Goal: Transaction & Acquisition: Purchase product/service

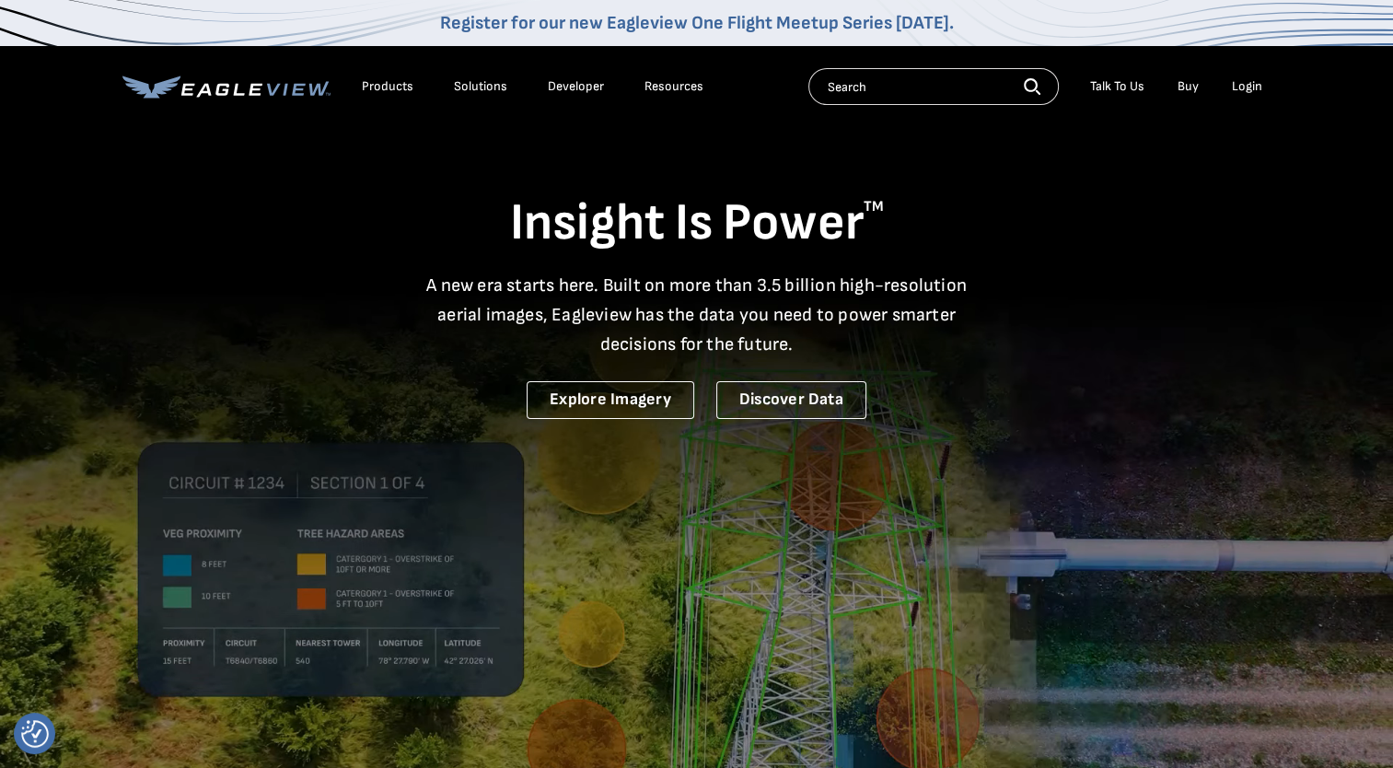
click at [1252, 86] on div "Login" at bounding box center [1247, 86] width 30 height 17
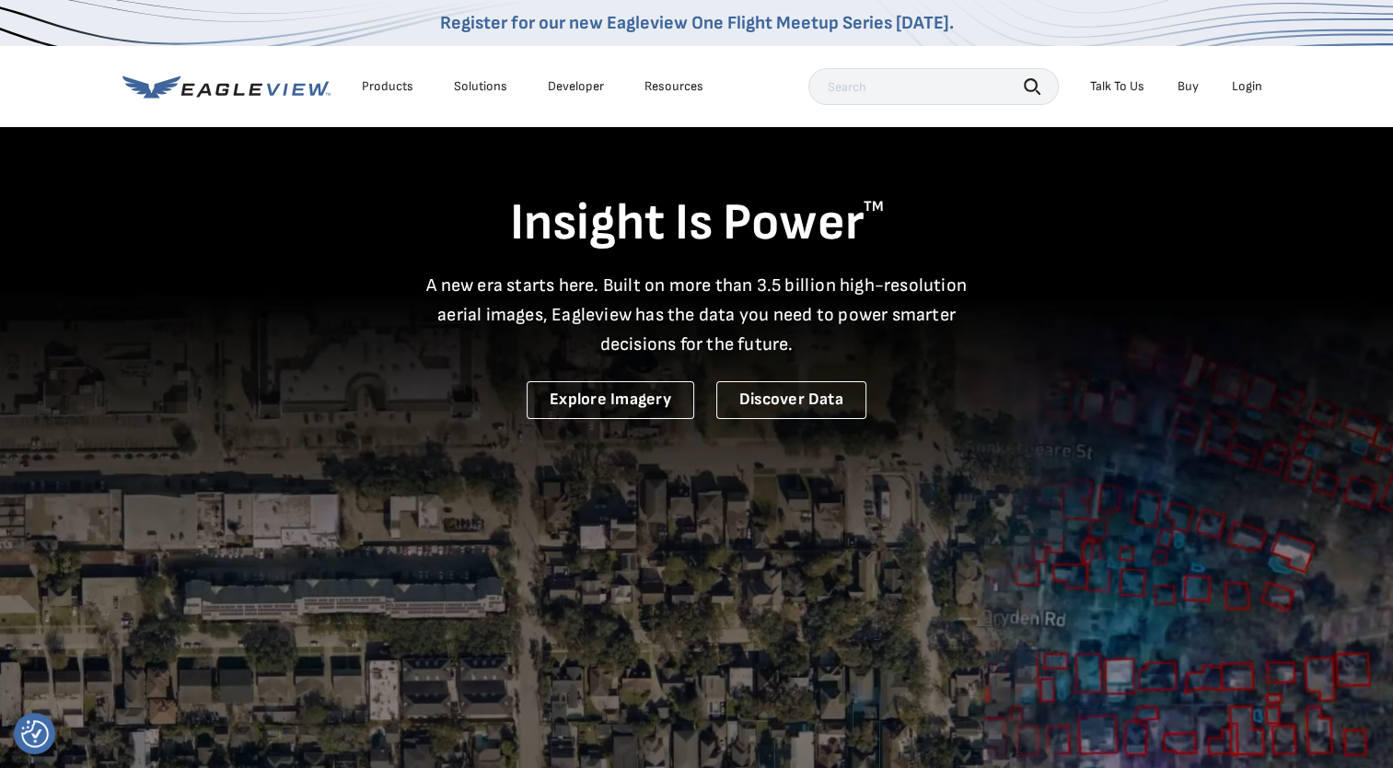
click at [1244, 79] on div "Login" at bounding box center [1247, 86] width 30 height 17
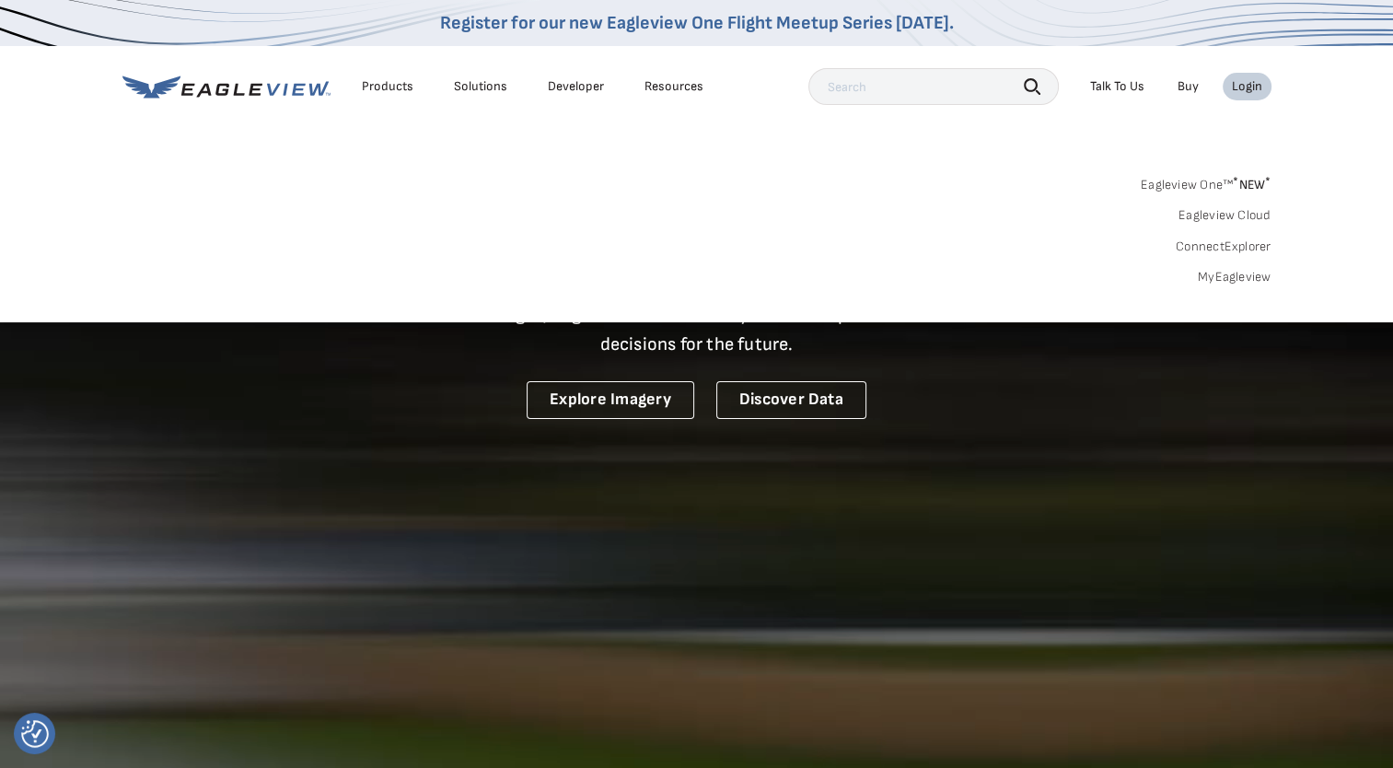
click at [1230, 274] on link "MyEagleview" at bounding box center [1235, 277] width 74 height 17
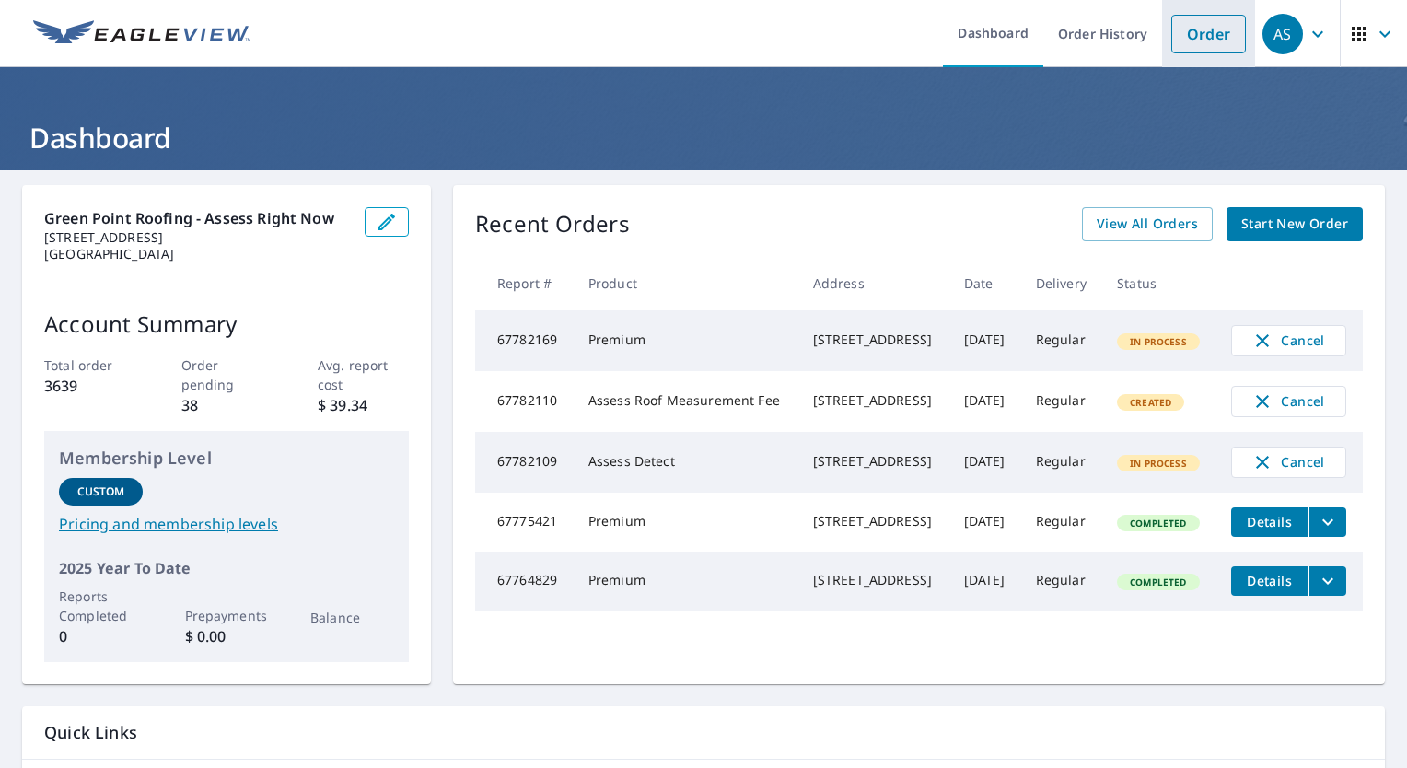
click at [1202, 24] on link "Order" at bounding box center [1208, 34] width 75 height 39
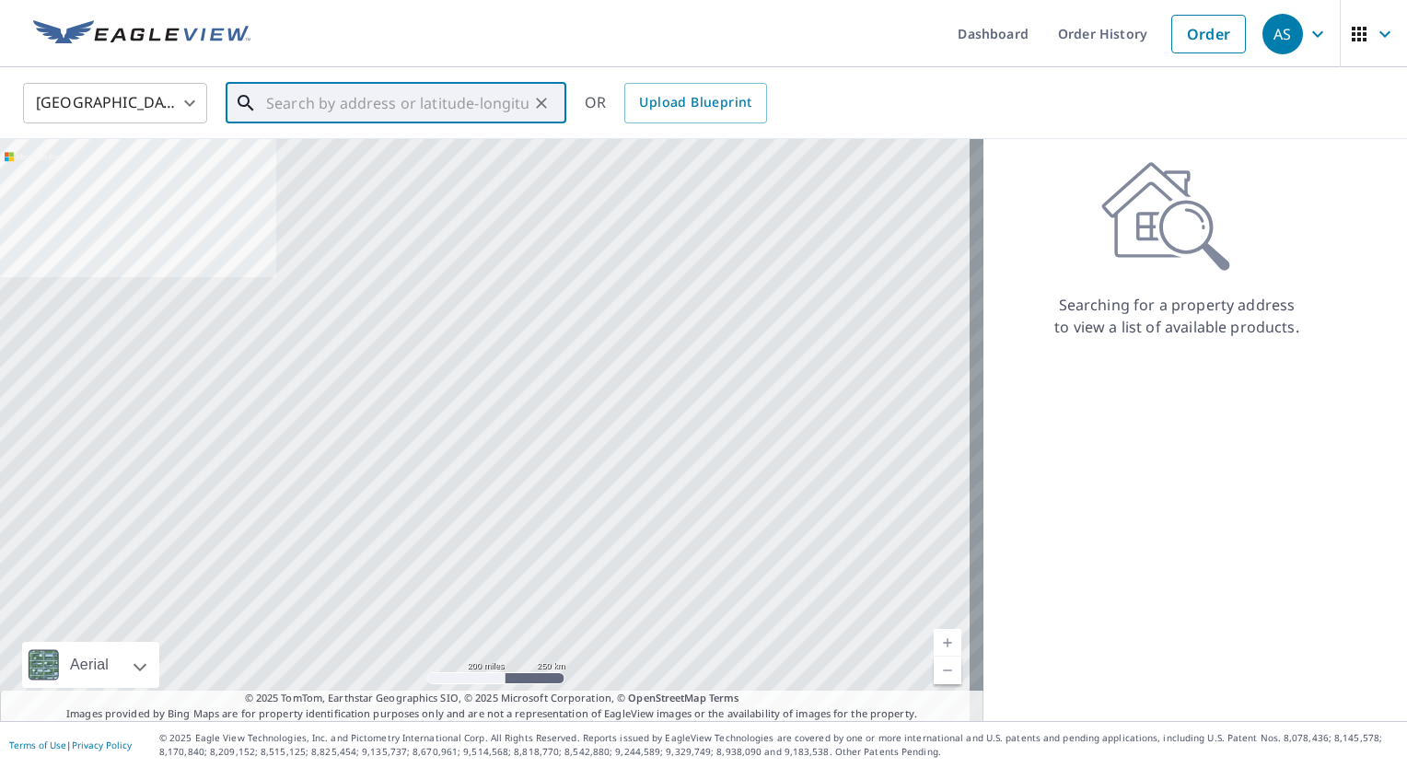
click at [373, 113] on input "text" at bounding box center [397, 103] width 262 height 52
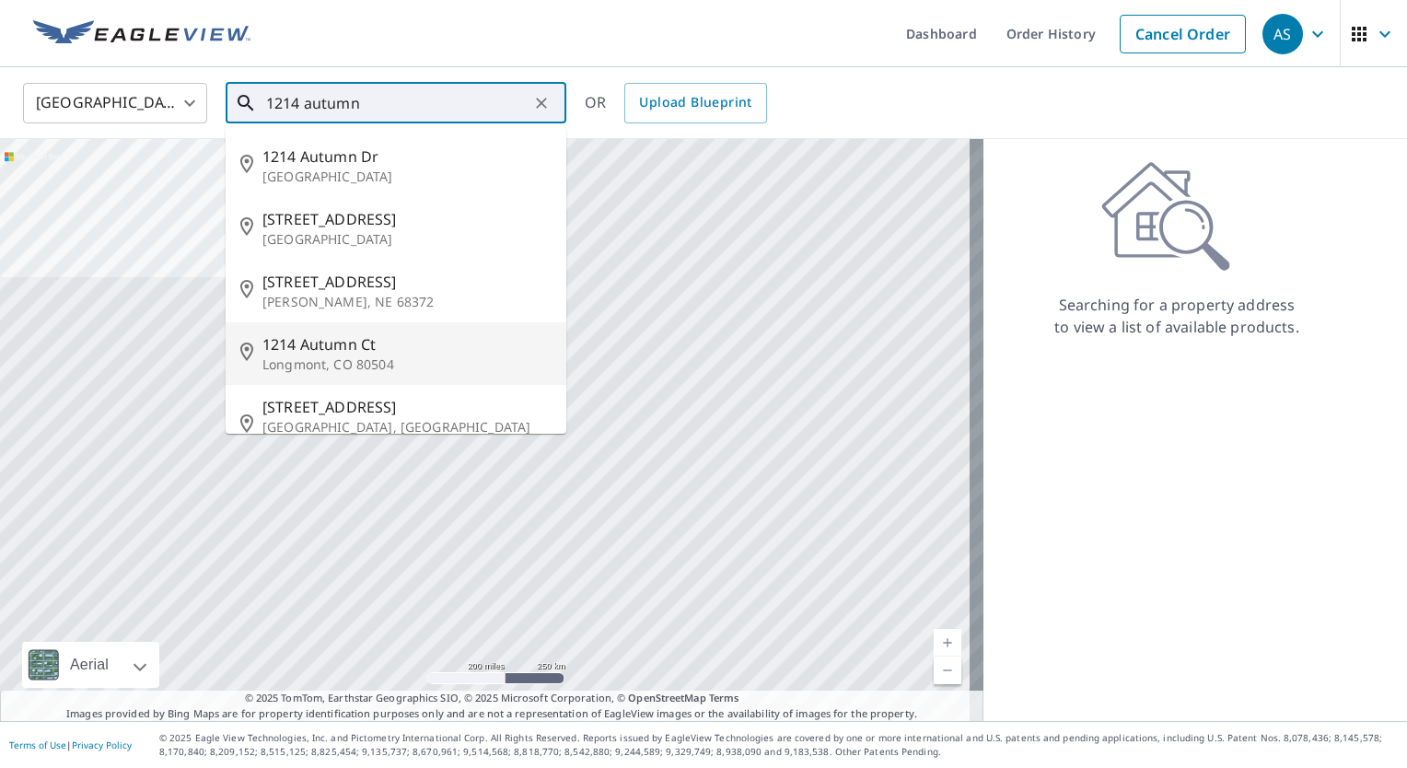
click at [375, 343] on span "1214 Autumn Ct" at bounding box center [406, 344] width 289 height 22
type input "[STREET_ADDRESS]"
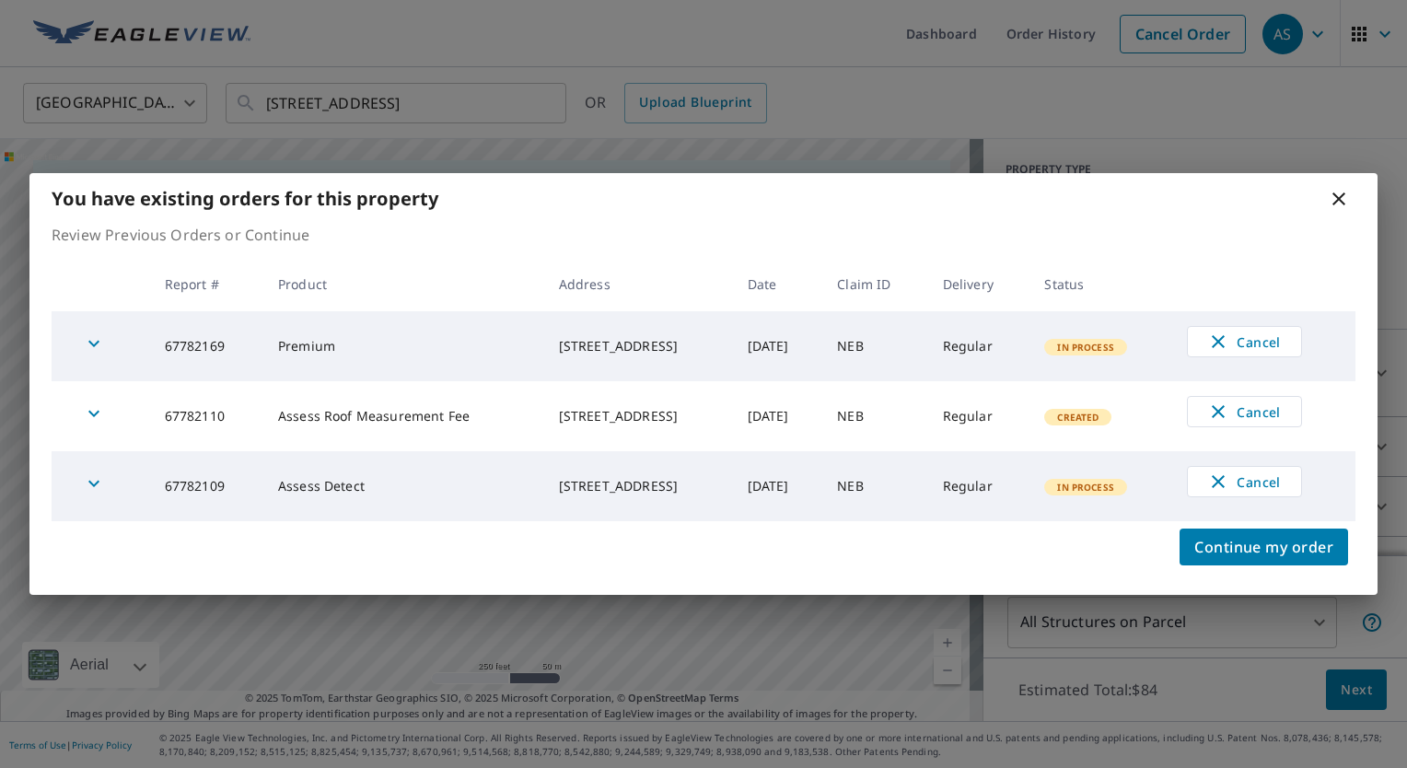
click at [1337, 204] on icon at bounding box center [1339, 199] width 22 height 22
